Goal: Task Accomplishment & Management: Use online tool/utility

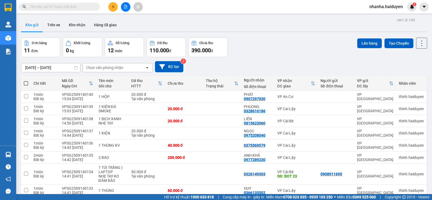
scroll to position [61, 0]
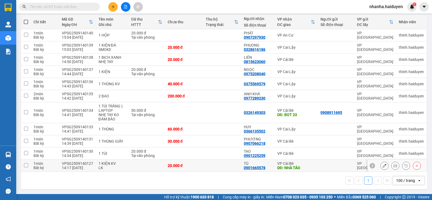
drag, startPoint x: 217, startPoint y: 167, endPoint x: 229, endPoint y: 136, distance: 33.9
click at [217, 167] on td at bounding box center [222, 165] width 38 height 12
checkbox input "true"
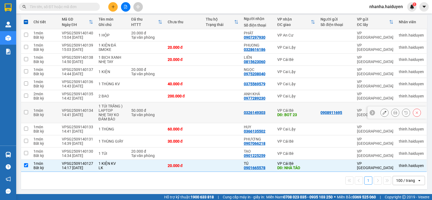
click at [227, 114] on td at bounding box center [222, 112] width 38 height 21
checkbox input "true"
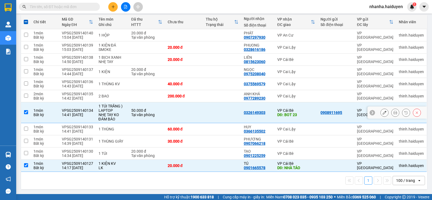
scroll to position [0, 0]
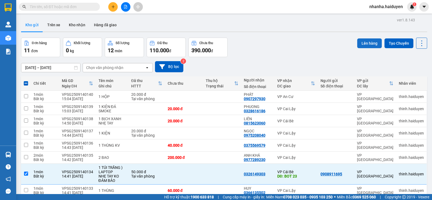
click at [362, 39] on button "Lên hàng" at bounding box center [369, 43] width 25 height 10
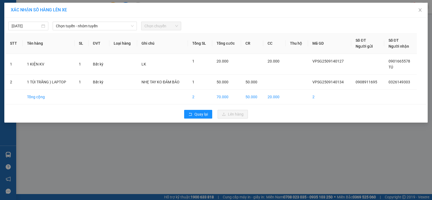
drag, startPoint x: 87, startPoint y: 24, endPoint x: 92, endPoint y: 30, distance: 8.3
click at [87, 24] on span "Chọn tuyến - nhóm tuyến" at bounding box center [95, 26] width 78 height 8
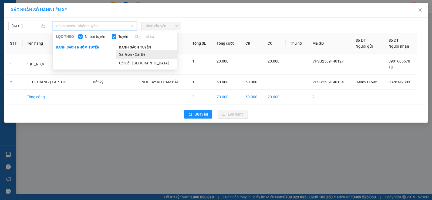
click at [129, 55] on li "Sài Gòn - Cái Bè" at bounding box center [146, 54] width 61 height 9
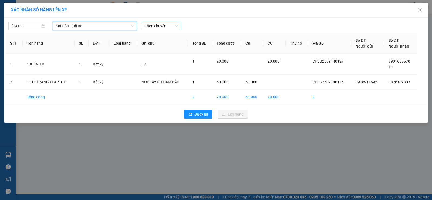
click at [163, 25] on span "Chọn chuyến" at bounding box center [160, 26] width 33 height 8
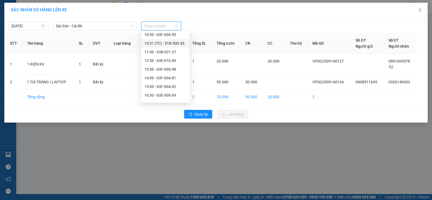
scroll to position [81, 0]
click at [166, 60] on div "15:30 - 63F-004.02" at bounding box center [165, 59] width 42 height 6
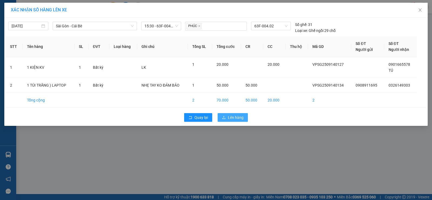
click at [244, 116] on button "Lên hàng" at bounding box center [233, 117] width 30 height 9
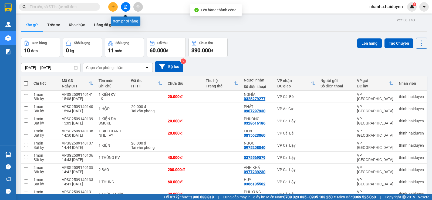
click at [123, 10] on button at bounding box center [125, 6] width 9 height 9
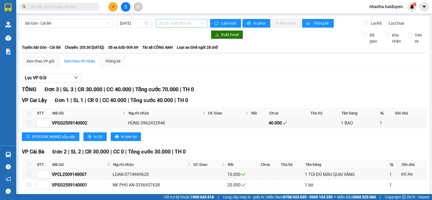
click at [173, 24] on span "05:30 - 63E-009.69" at bounding box center [181, 23] width 45 height 8
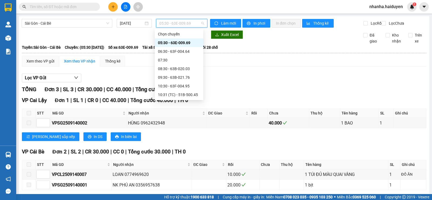
scroll to position [86, 0]
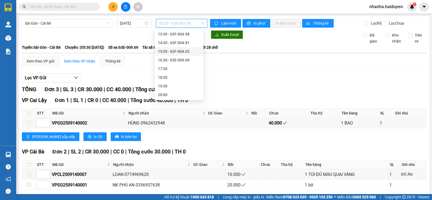
click at [177, 50] on div "15:30 - 63F-004.02" at bounding box center [179, 51] width 42 height 6
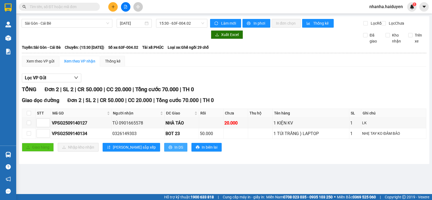
click at [174, 150] on span "In DS" at bounding box center [178, 147] width 9 height 6
